Goal: Task Accomplishment & Management: Use online tool/utility

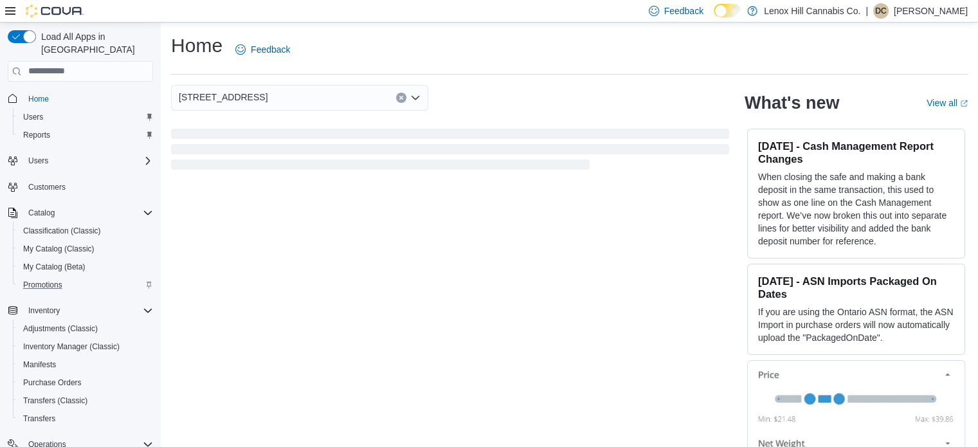
scroll to position [147, 0]
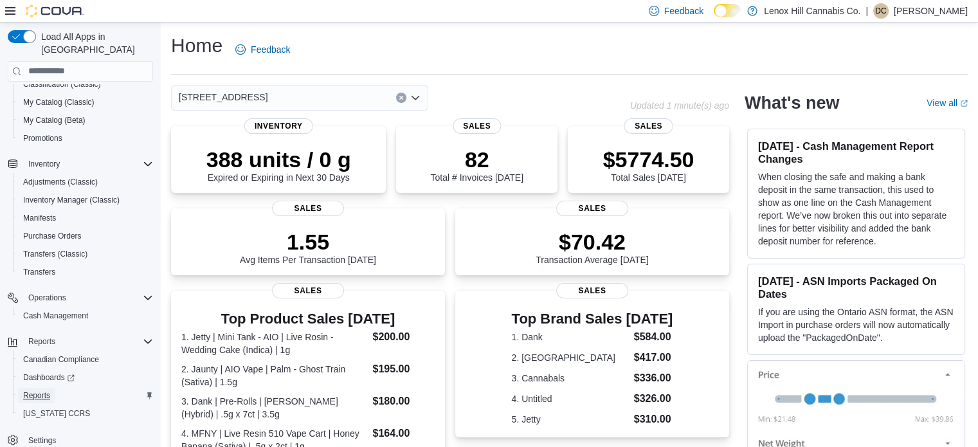
click at [45, 390] on span "Reports" at bounding box center [36, 395] width 27 height 10
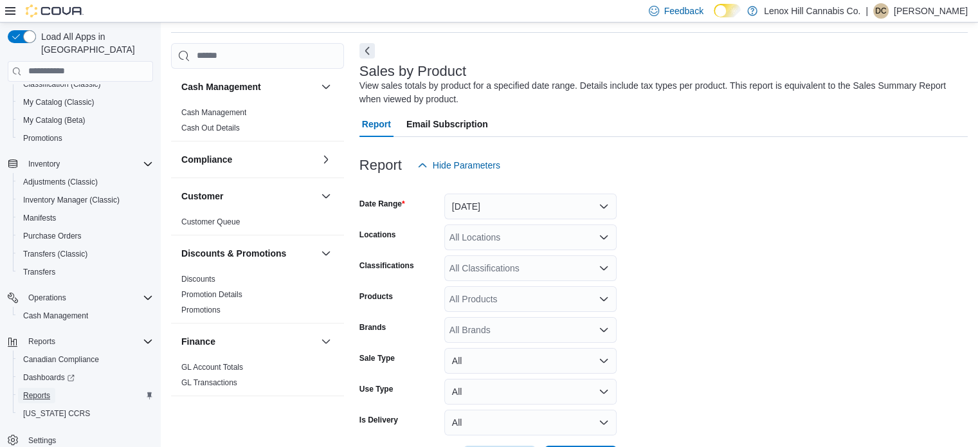
scroll to position [43, 0]
click at [514, 213] on button "Yesterday" at bounding box center [530, 205] width 172 height 26
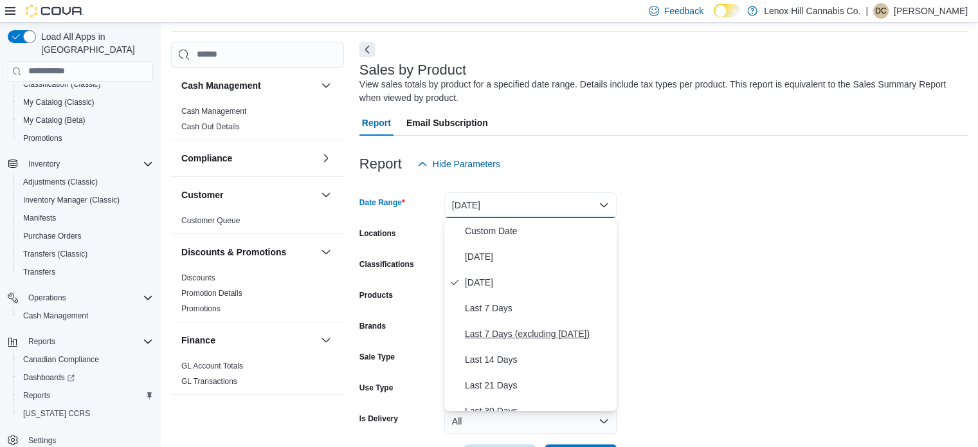
scroll to position [49, 0]
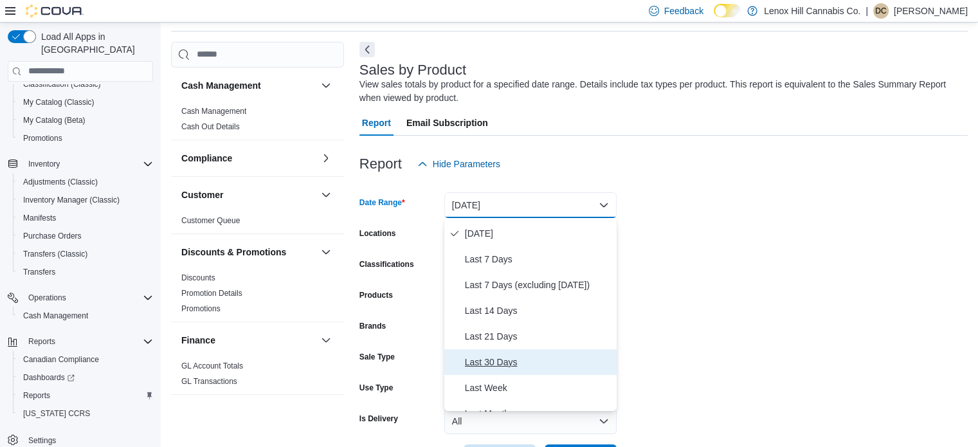
click at [500, 355] on span "Last 30 Days" at bounding box center [538, 361] width 147 height 15
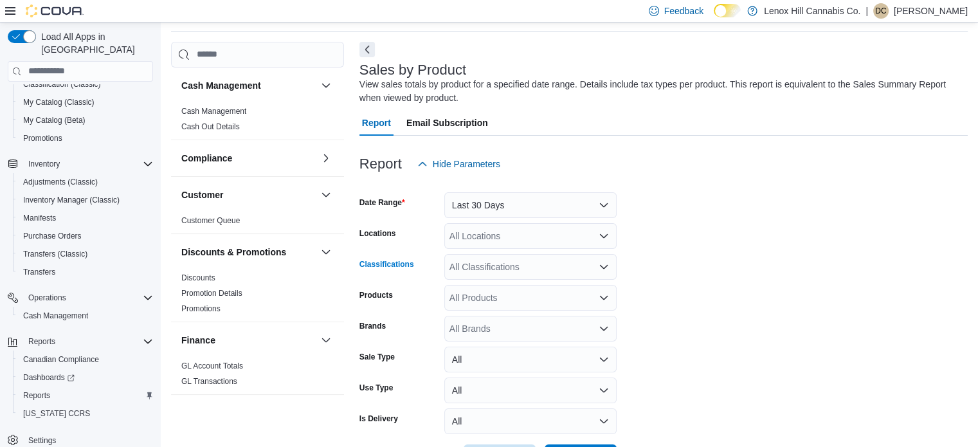
click at [508, 262] on div "All Classifications" at bounding box center [530, 267] width 172 height 26
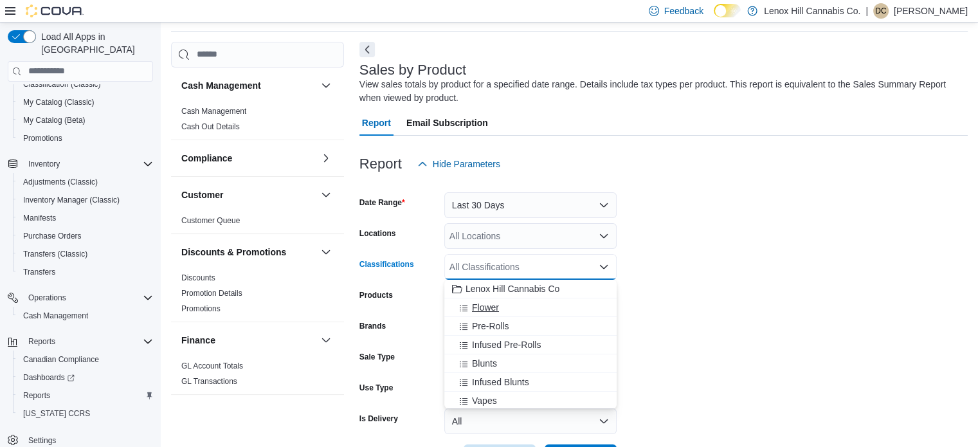
click at [493, 301] on span "Flower" at bounding box center [485, 307] width 27 height 13
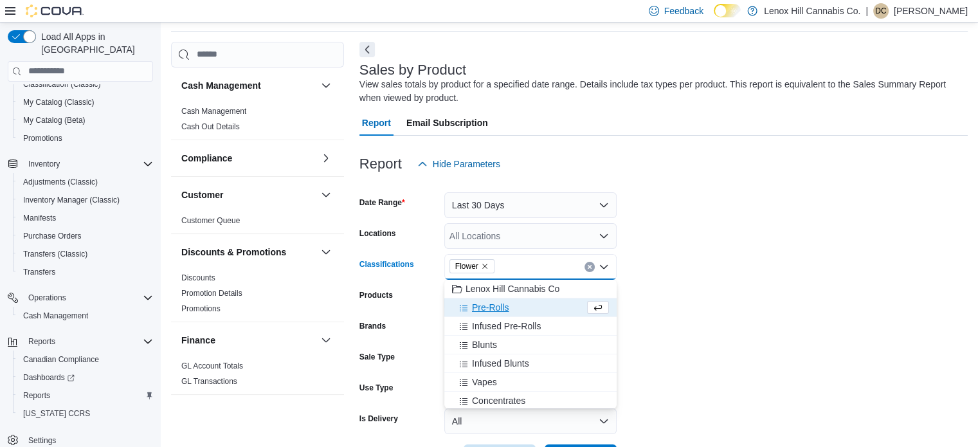
scroll to position [91, 0]
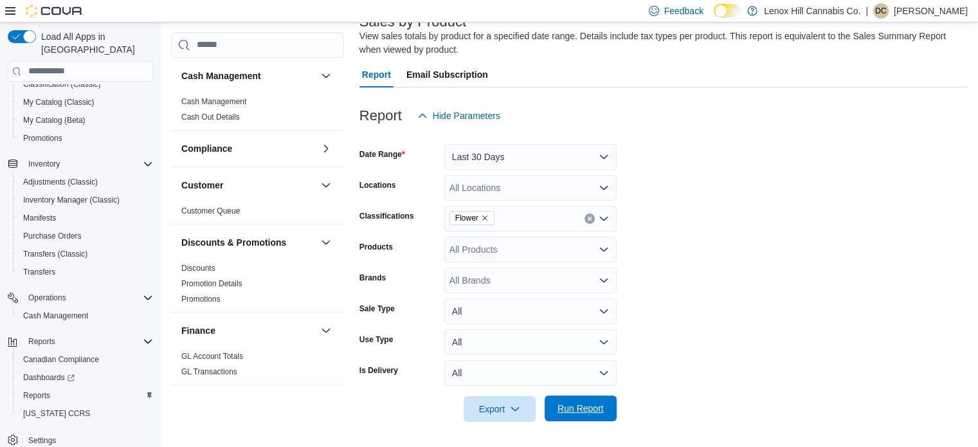
click at [603, 415] on span "Run Report" at bounding box center [580, 408] width 57 height 26
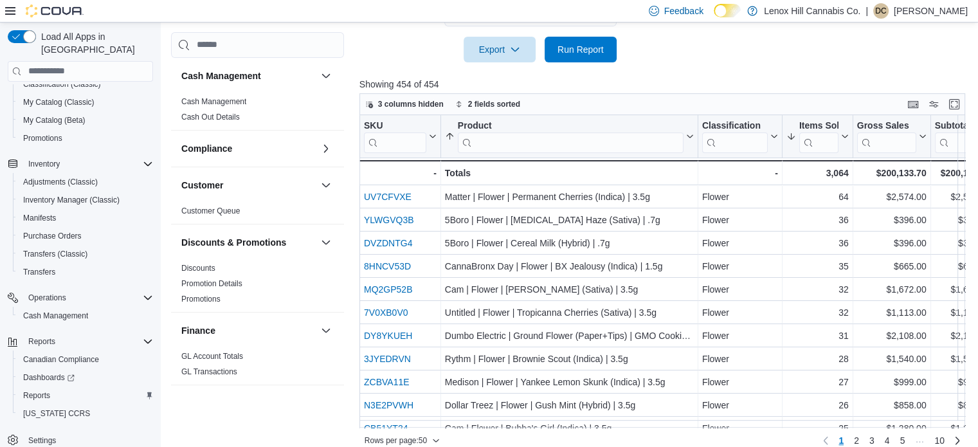
scroll to position [451, 0]
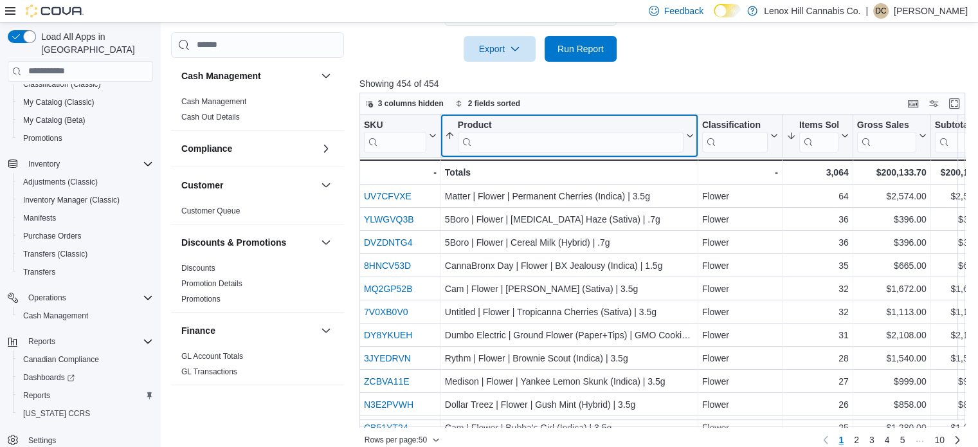
click at [539, 149] on input "search" at bounding box center [571, 141] width 226 height 21
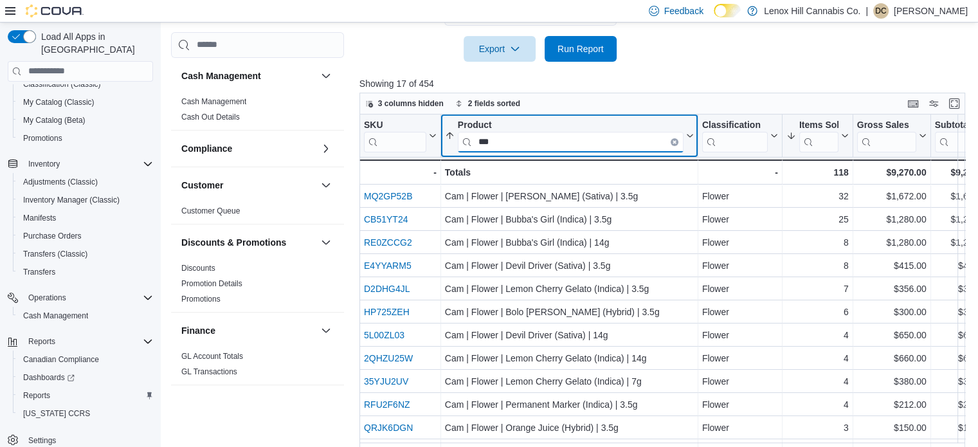
type input "***"
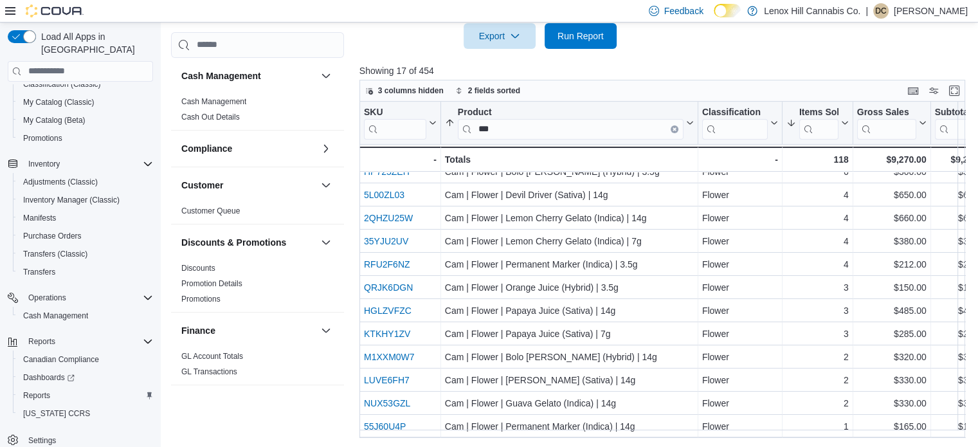
scroll to position [0, 0]
